Goal: Task Accomplishment & Management: Complete application form

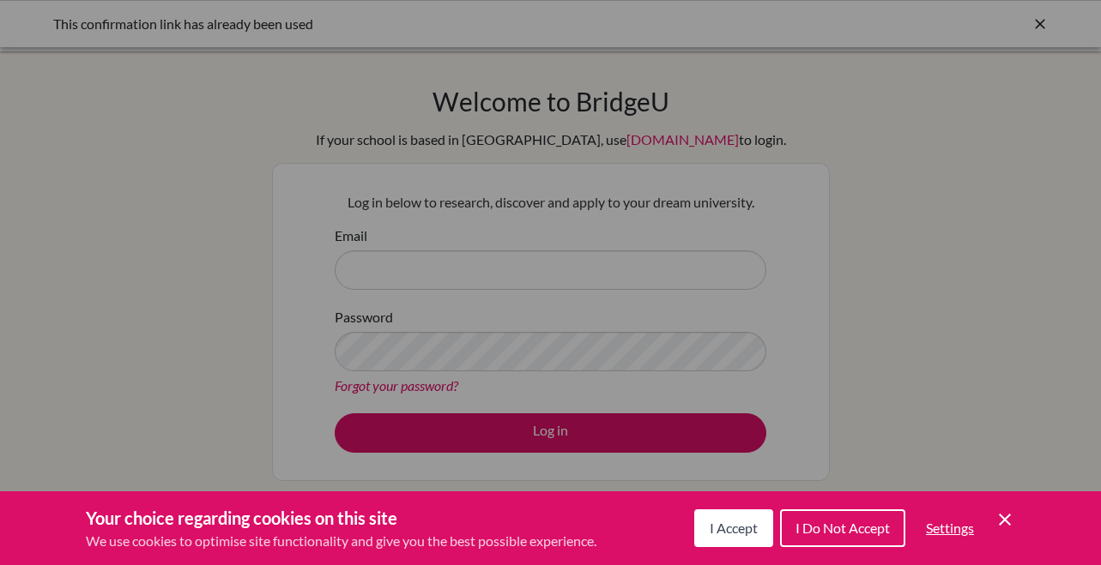
scroll to position [27, 0]
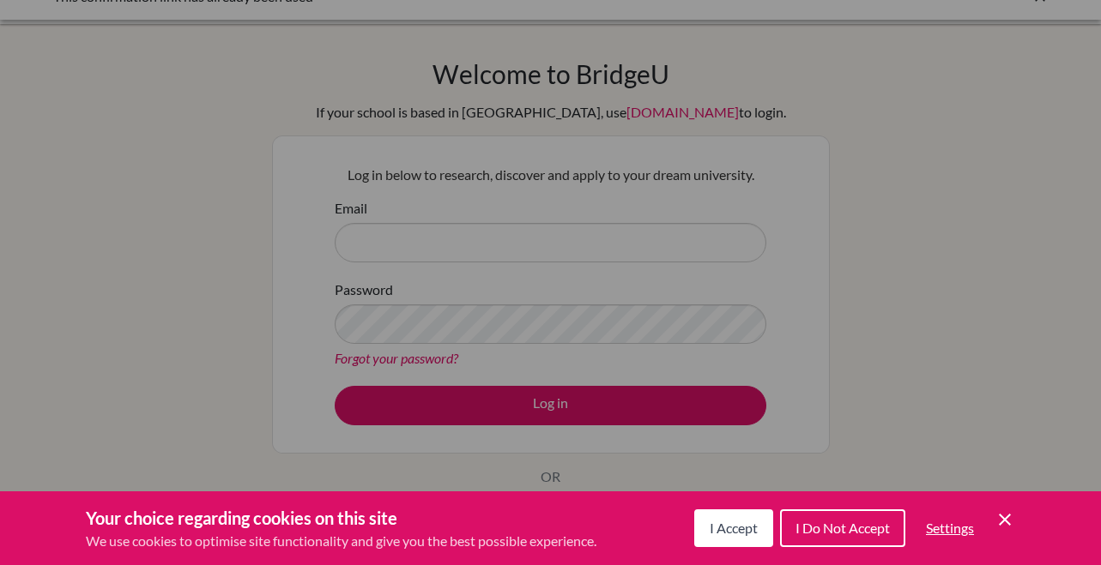
click at [473, 287] on div "Cookie Preferences" at bounding box center [550, 282] width 1101 height 565
click at [829, 534] on span "I Do Not Accept" at bounding box center [842, 528] width 94 height 16
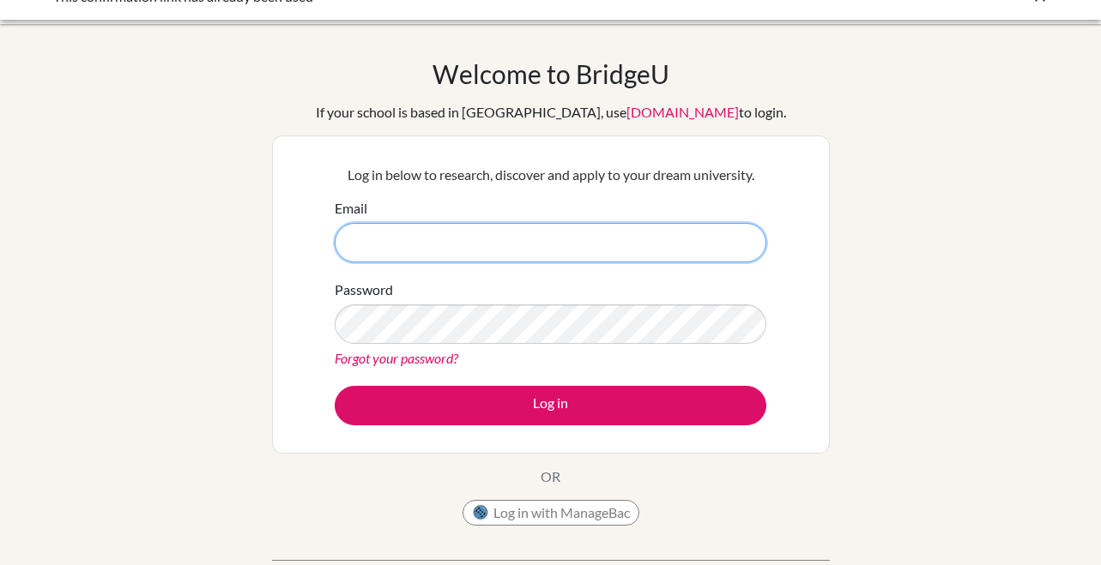
click at [474, 251] on input "Email" at bounding box center [551, 242] width 432 height 39
type input "[PERSON_NAME][EMAIL_ADDRESS][PERSON_NAME][DOMAIN_NAME]"
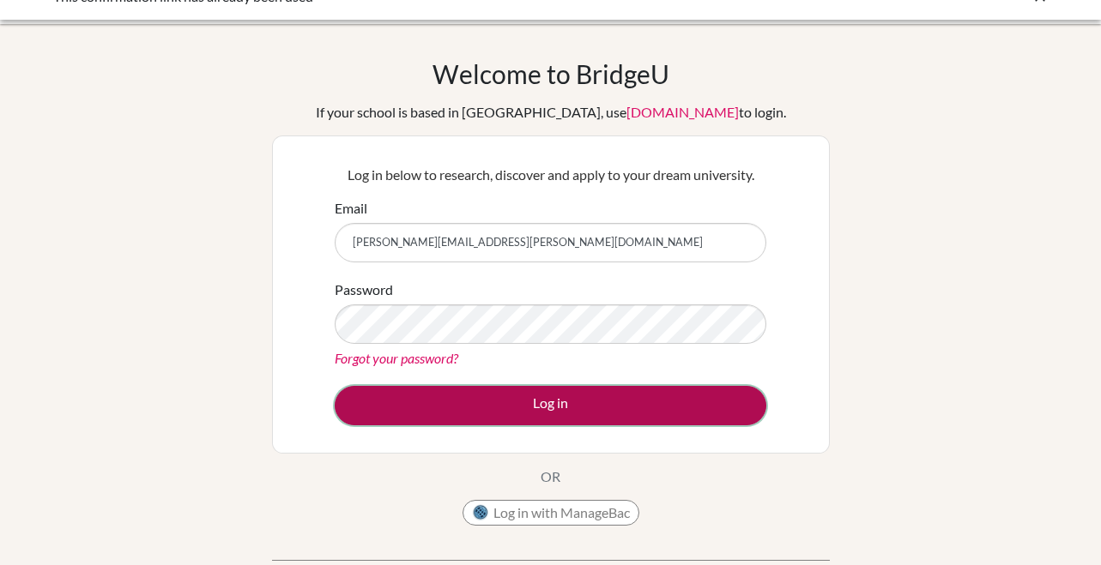
click at [508, 415] on button "Log in" at bounding box center [551, 405] width 432 height 39
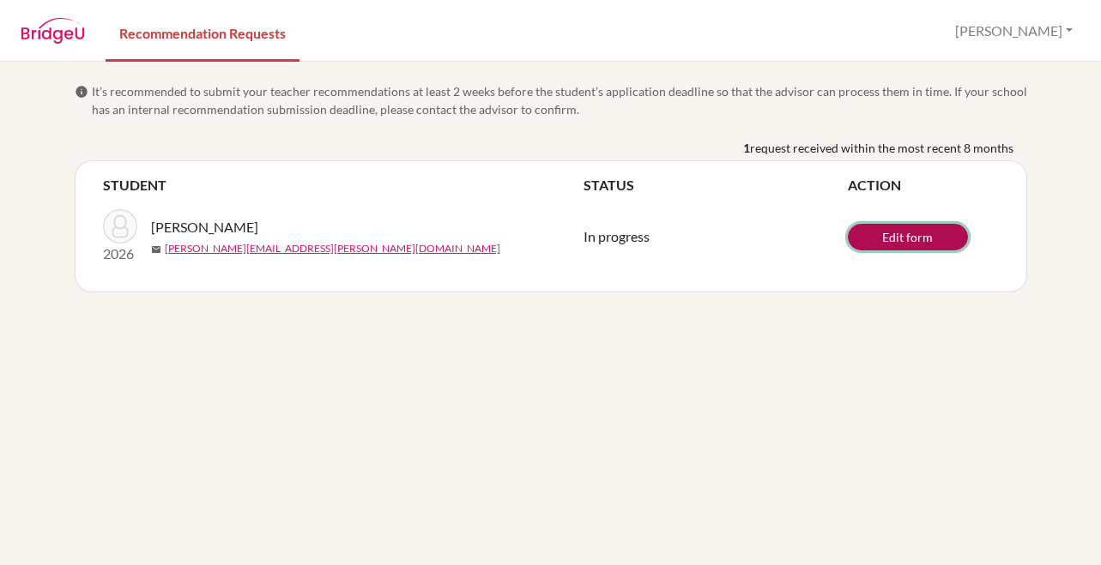
click at [856, 232] on link "Edit form" at bounding box center [908, 237] width 120 height 27
